Goal: Task Accomplishment & Management: Manage account settings

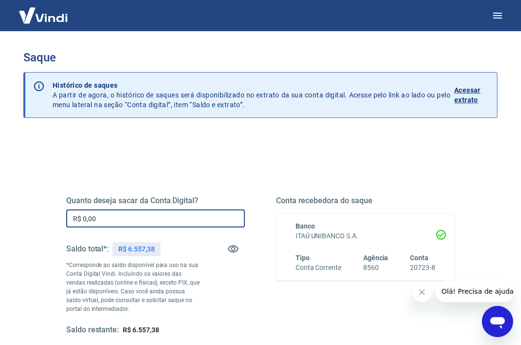
click at [141, 222] on input "R$ 0,00" at bounding box center [155, 218] width 179 height 18
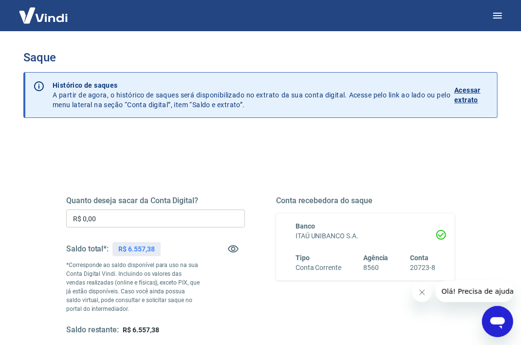
click at [464, 91] on p "Acessar extrato" at bounding box center [471, 94] width 35 height 19
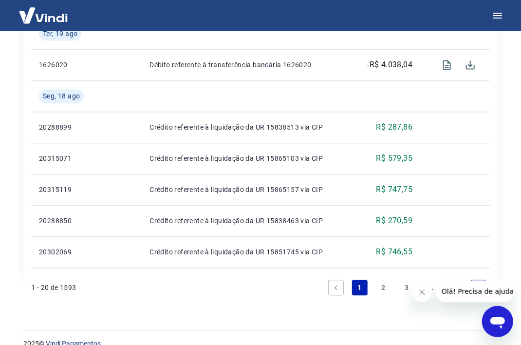
scroll to position [872, 0]
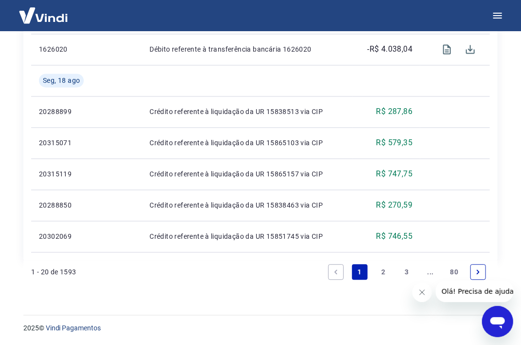
click at [382, 267] on link "2" at bounding box center [383, 272] width 16 height 16
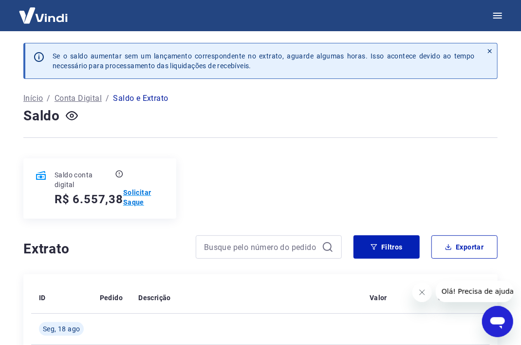
click at [134, 198] on p "Solicitar Saque" at bounding box center [143, 196] width 41 height 19
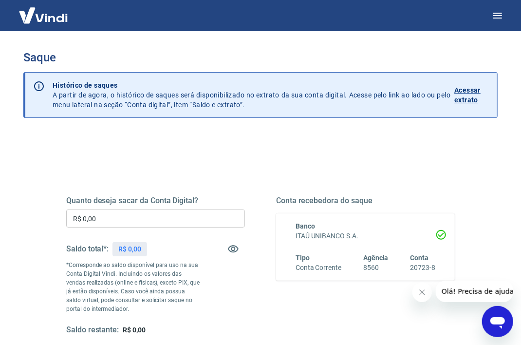
click at [126, 214] on input "R$ 0,00" at bounding box center [155, 218] width 179 height 18
click at [126, 215] on input "R$ 0,00" at bounding box center [155, 218] width 179 height 18
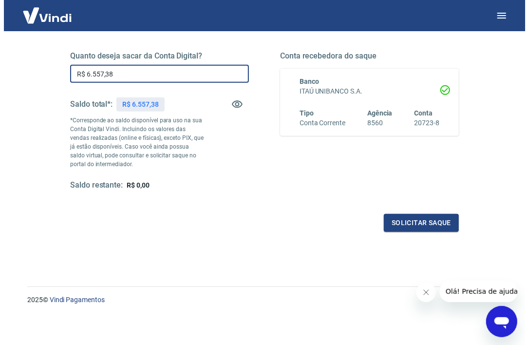
scroll to position [145, 0]
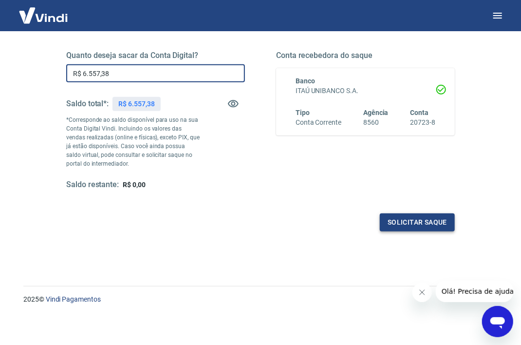
type input "R$ 6.557,38"
click at [401, 222] on button "Solicitar saque" at bounding box center [417, 222] width 75 height 18
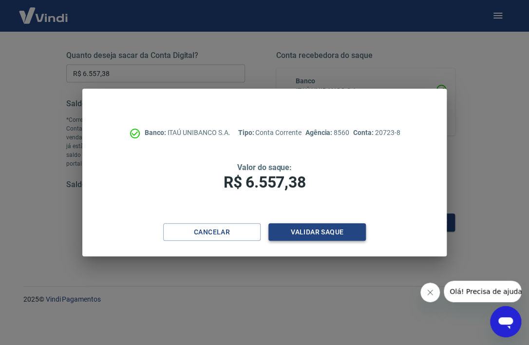
click at [305, 227] on button "Validar saque" at bounding box center [316, 232] width 97 height 18
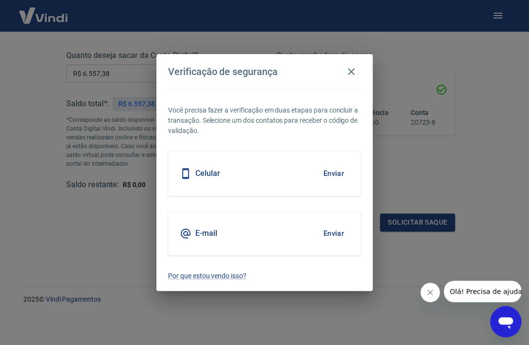
click at [220, 174] on div "Celular Enviar" at bounding box center [264, 173] width 193 height 44
click at [328, 170] on button "Enviar" at bounding box center [333, 173] width 32 height 20
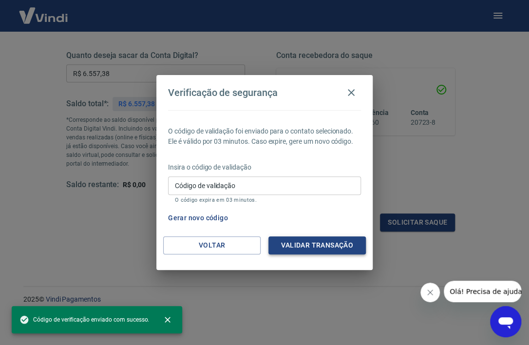
click at [321, 241] on button "Validar transação" at bounding box center [316, 245] width 97 height 18
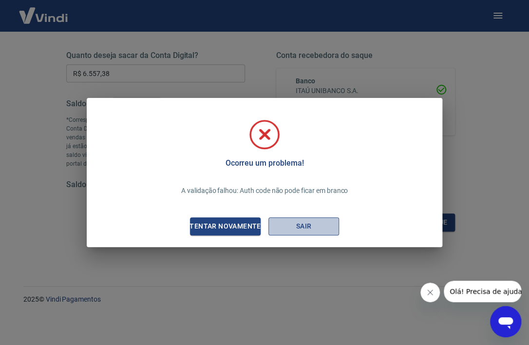
click at [291, 222] on button "Sair" at bounding box center [303, 226] width 71 height 18
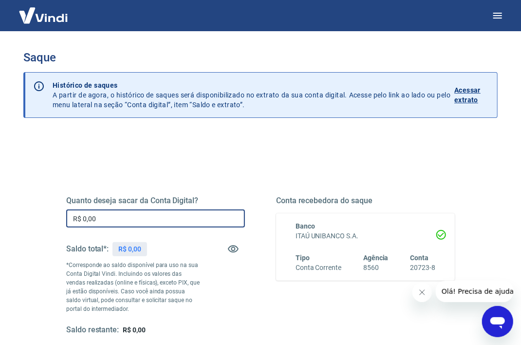
click at [130, 217] on input "R$ 0,00" at bounding box center [155, 218] width 179 height 18
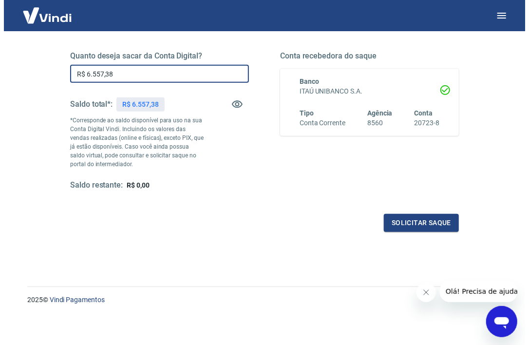
scroll to position [145, 0]
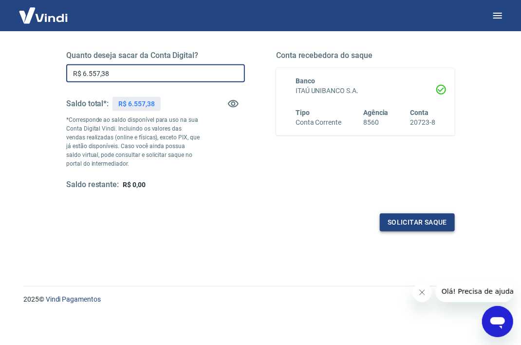
type input "R$ 6.557,38"
click at [415, 220] on button "Solicitar saque" at bounding box center [417, 222] width 75 height 18
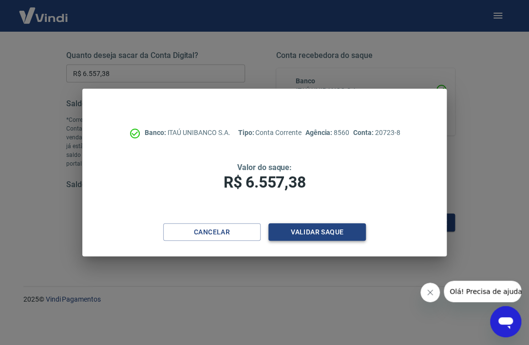
click at [316, 231] on button "Validar saque" at bounding box center [316, 232] width 97 height 18
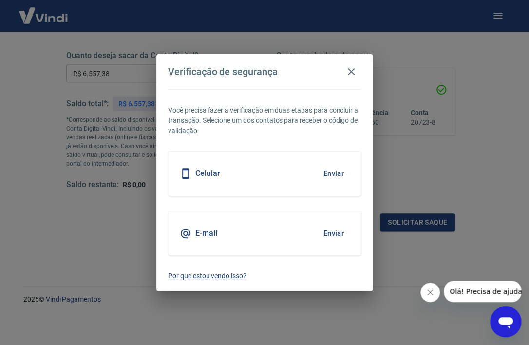
click at [330, 176] on button "Enviar" at bounding box center [333, 173] width 32 height 20
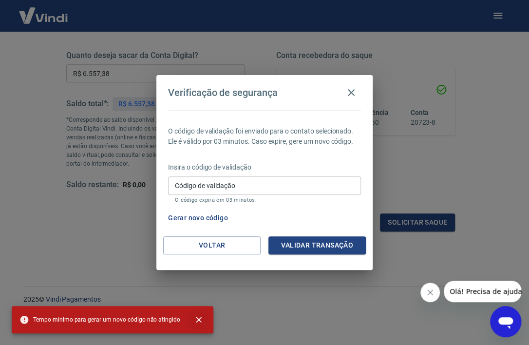
click at [196, 317] on icon "close" at bounding box center [199, 319] width 6 height 6
click at [194, 317] on icon "close" at bounding box center [199, 320] width 10 height 10
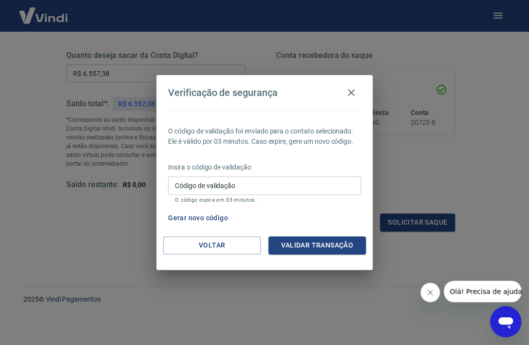
click at [241, 183] on input "Código de validação" at bounding box center [264, 185] width 193 height 18
click at [354, 224] on div "Gerar novo código" at bounding box center [262, 218] width 197 height 18
click at [313, 244] on button "Validar transação" at bounding box center [316, 245] width 97 height 18
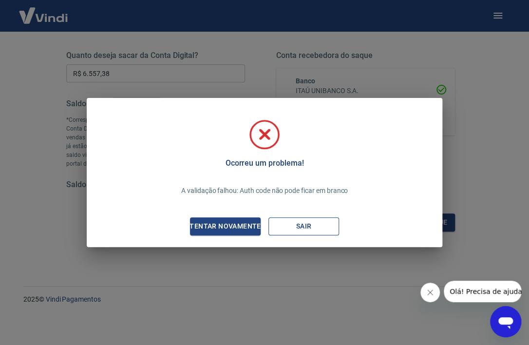
click at [308, 225] on button "Sair" at bounding box center [303, 226] width 71 height 18
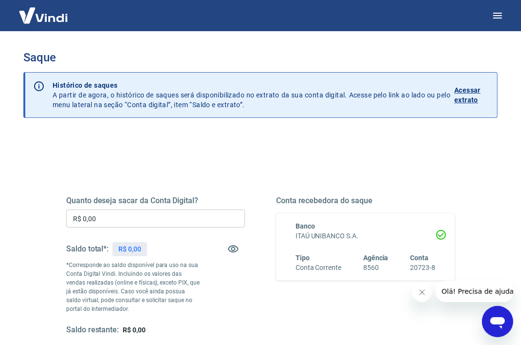
click at [185, 220] on input "R$ 0,00" at bounding box center [155, 218] width 179 height 18
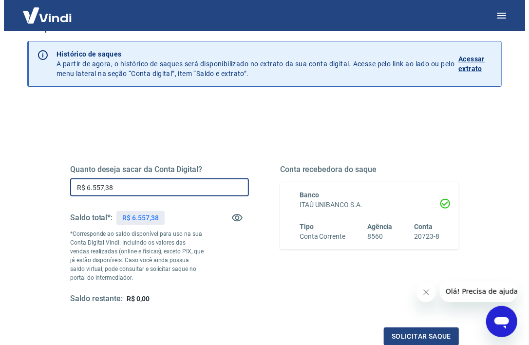
scroll to position [145, 0]
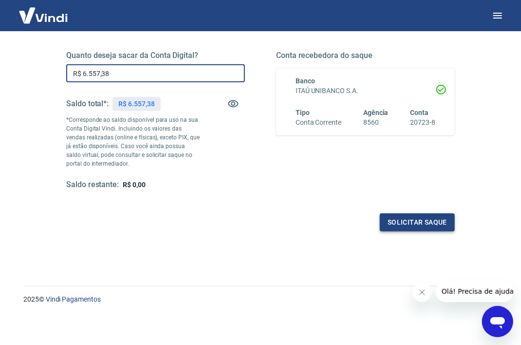
type input "R$ 6.557,38"
click at [422, 216] on button "Solicitar saque" at bounding box center [417, 222] width 75 height 18
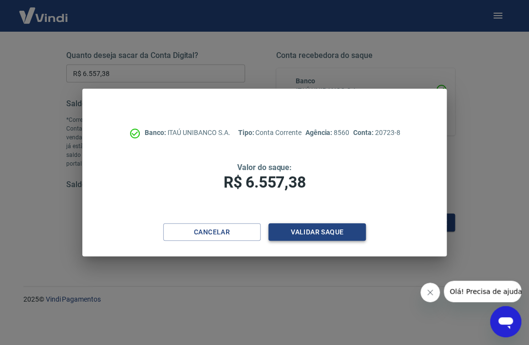
click at [321, 231] on button "Validar saque" at bounding box center [316, 232] width 97 height 18
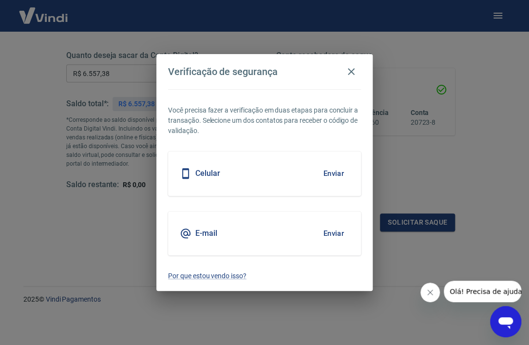
click at [327, 174] on button "Enviar" at bounding box center [333, 173] width 32 height 20
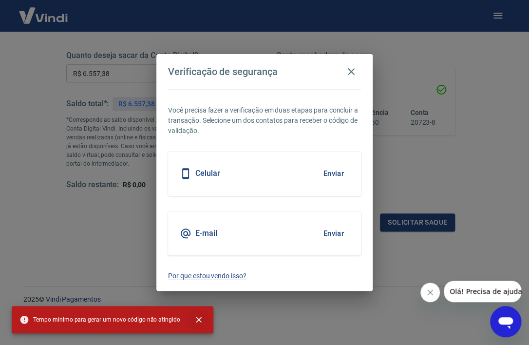
click at [194, 316] on icon "close" at bounding box center [199, 320] width 10 height 10
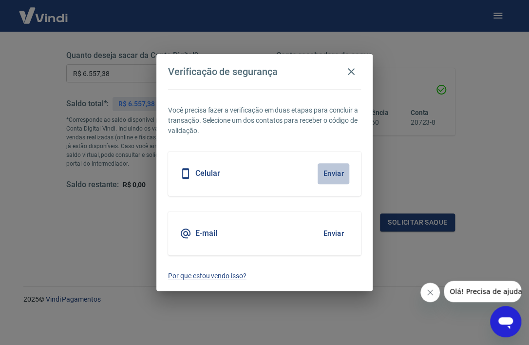
click at [327, 173] on button "Enviar" at bounding box center [333, 173] width 32 height 20
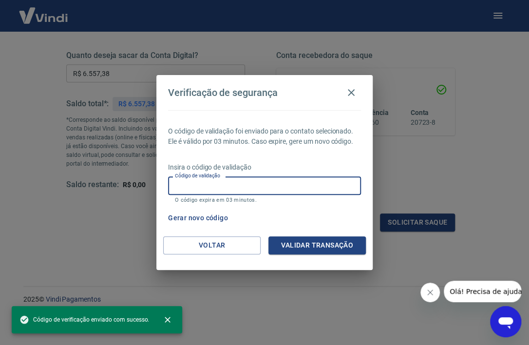
click at [257, 186] on input "Código de validação" at bounding box center [264, 185] width 193 height 18
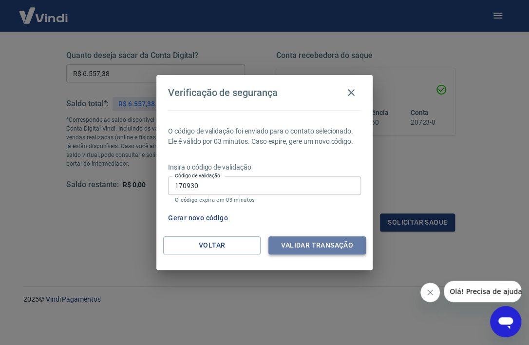
click at [332, 240] on button "Validar transação" at bounding box center [316, 245] width 97 height 18
click at [332, 240] on div "Validar transação" at bounding box center [316, 245] width 97 height 18
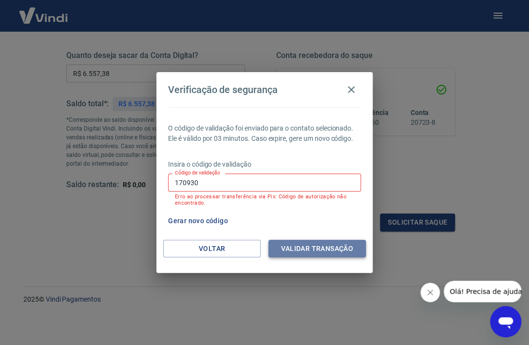
click at [322, 249] on button "Validar transação" at bounding box center [316, 249] width 97 height 18
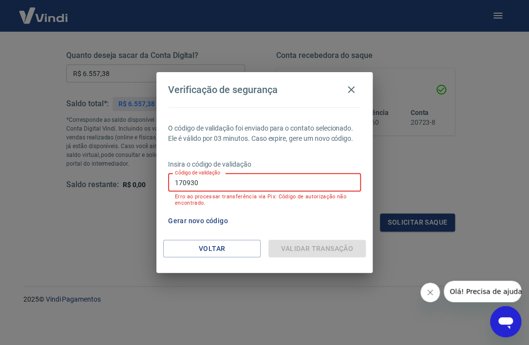
click at [209, 179] on input "170930" at bounding box center [264, 182] width 193 height 18
type input "1"
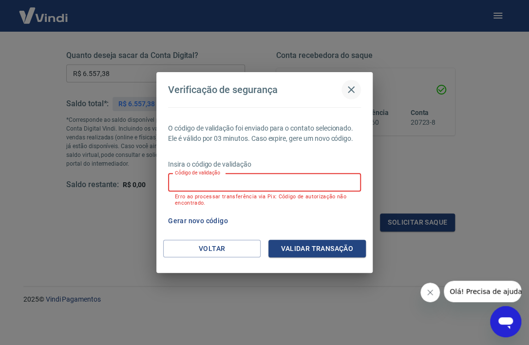
click at [349, 91] on icon "button" at bounding box center [351, 89] width 7 height 7
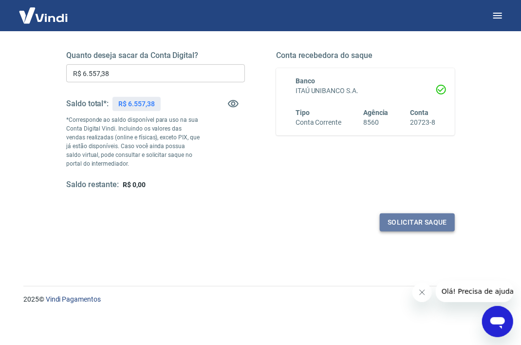
click at [410, 221] on button "Solicitar saque" at bounding box center [417, 222] width 75 height 18
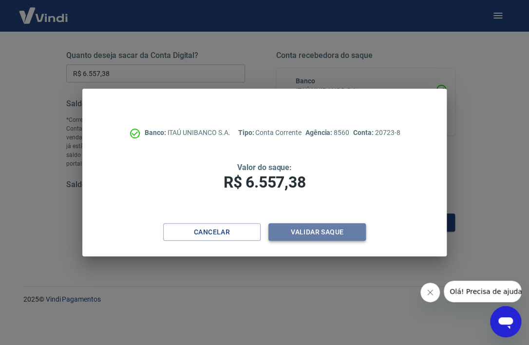
click at [316, 233] on button "Validar saque" at bounding box center [316, 232] width 97 height 18
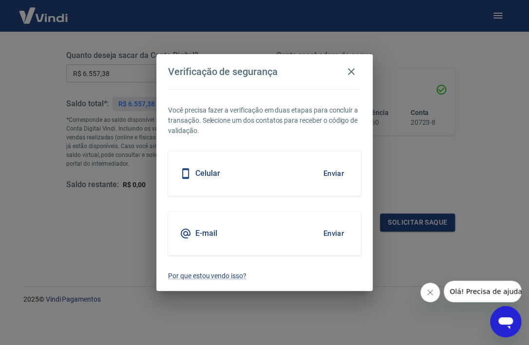
click at [324, 173] on button "Enviar" at bounding box center [333, 173] width 32 height 20
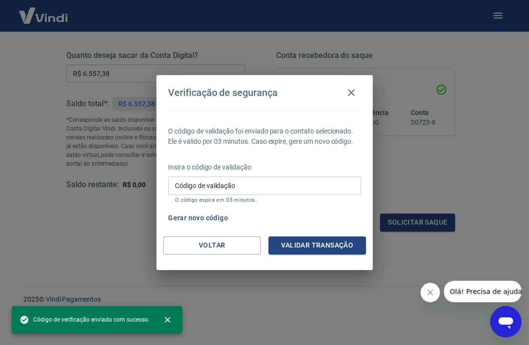
click at [246, 188] on input "Código de validação" at bounding box center [264, 185] width 193 height 18
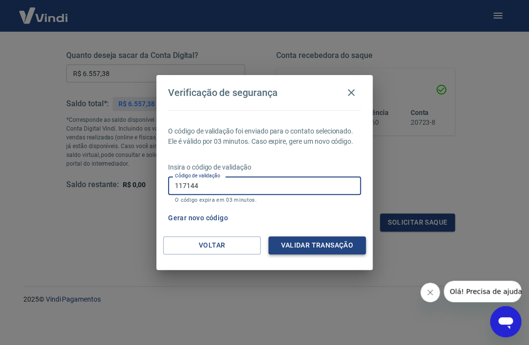
type input "117144"
click at [314, 244] on button "Validar transação" at bounding box center [316, 245] width 97 height 18
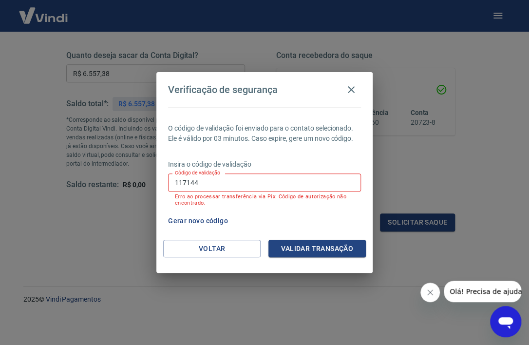
click at [231, 182] on input "117144" at bounding box center [264, 182] width 193 height 18
type input "363423"
click at [309, 250] on button "Validar transação" at bounding box center [316, 249] width 97 height 18
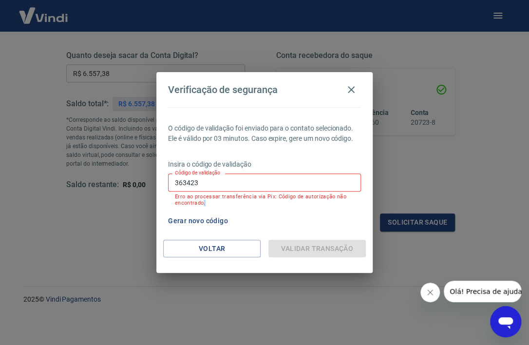
click at [309, 250] on div "Validar transação" at bounding box center [316, 249] width 97 height 18
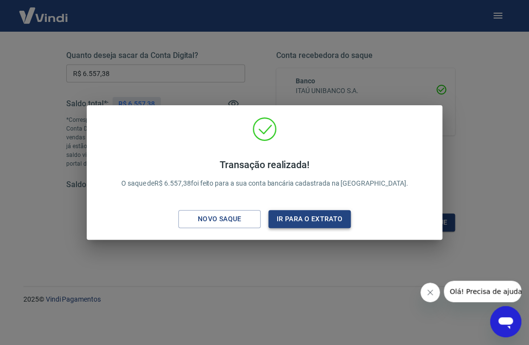
click at [301, 216] on button "Ir para o extrato" at bounding box center [309, 219] width 82 height 18
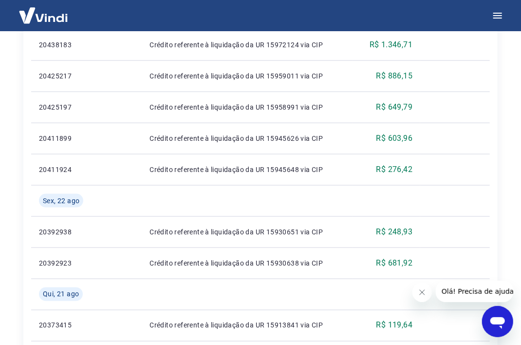
scroll to position [326, 0]
